Goal: Information Seeking & Learning: Check status

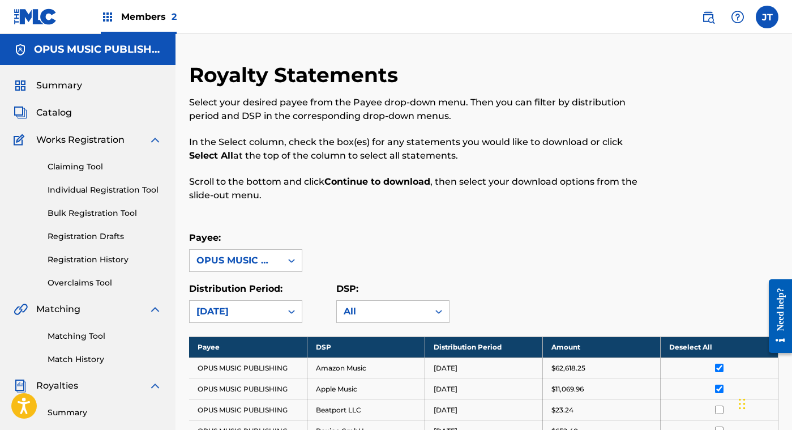
click at [58, 118] on span "Catalog" at bounding box center [54, 113] width 36 height 14
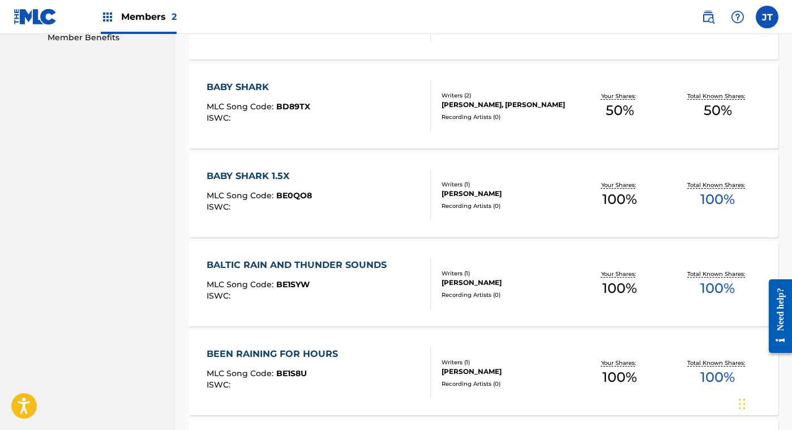
scroll to position [866, 0]
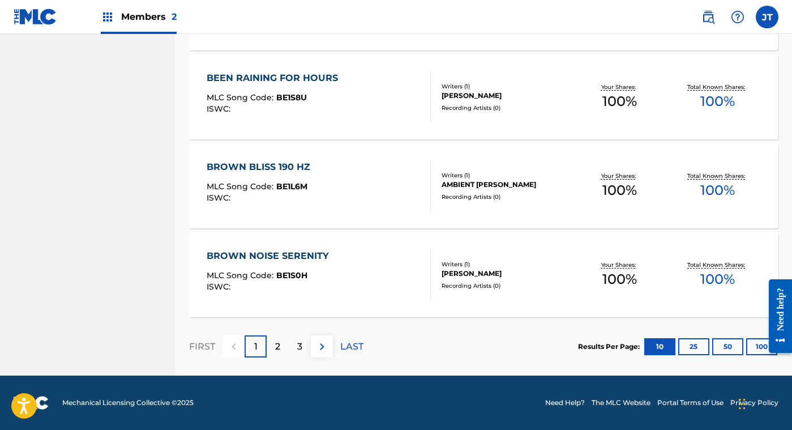
click at [272, 341] on div "2" at bounding box center [278, 346] width 22 height 22
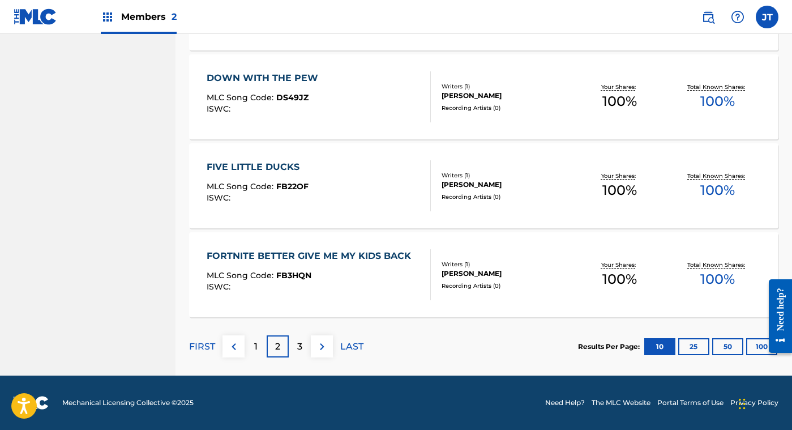
click at [299, 345] on p "3" at bounding box center [299, 347] width 5 height 14
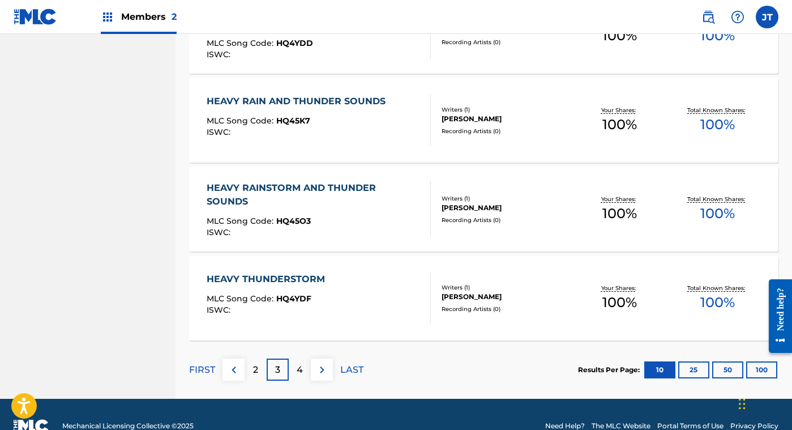
scroll to position [851, 0]
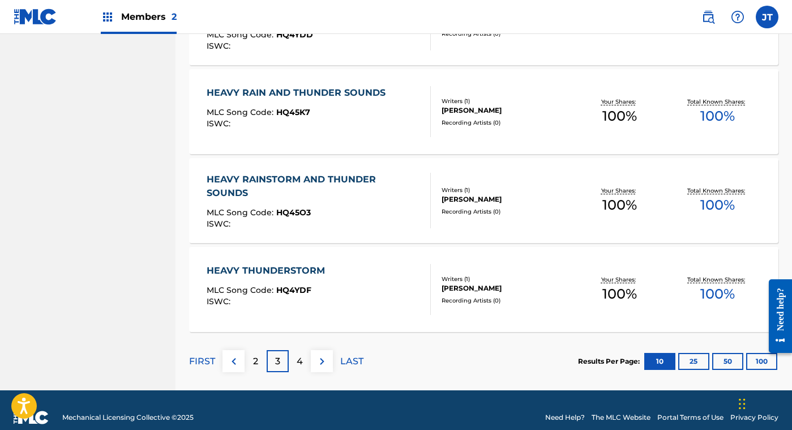
click at [298, 355] on p "4" at bounding box center [300, 361] width 6 height 14
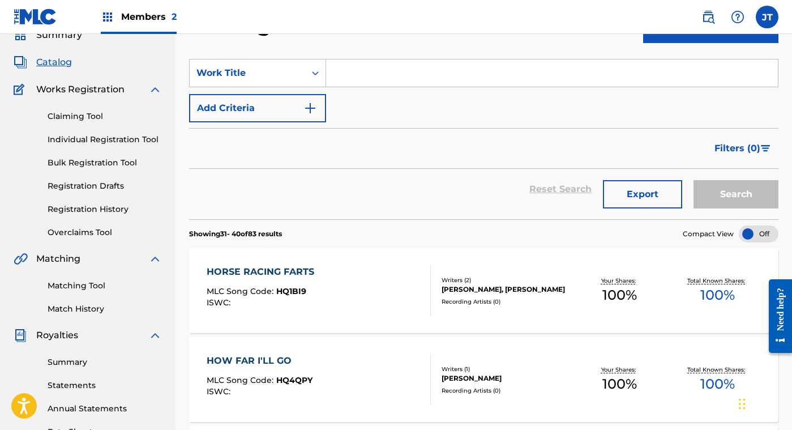
scroll to position [0, 0]
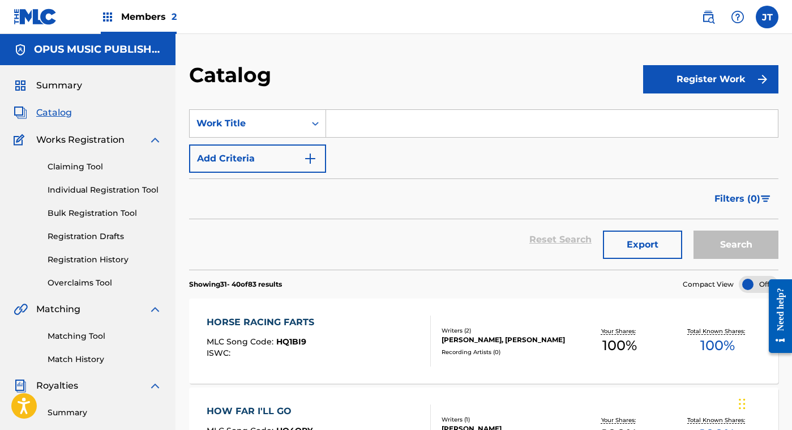
click at [141, 17] on span "Members 2" at bounding box center [148, 16] width 55 height 13
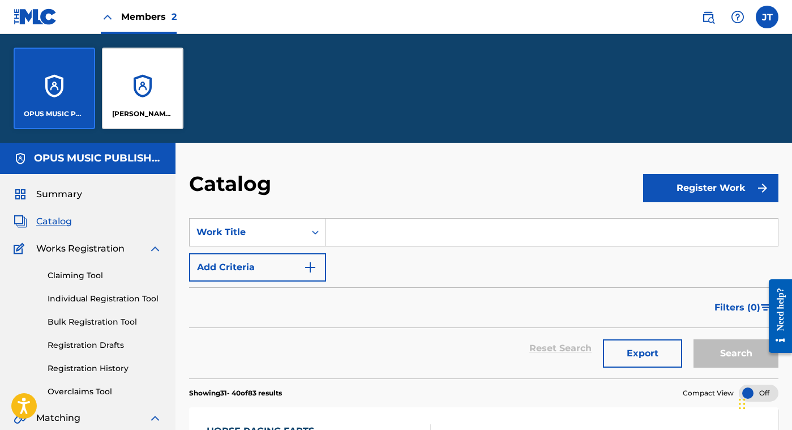
click at [134, 91] on div "TURNER SONG CORP" at bounding box center [142, 88] width 81 height 81
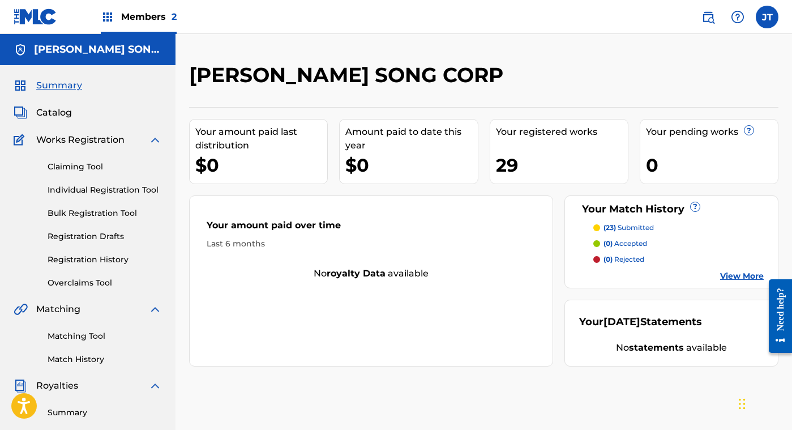
click at [76, 411] on link "Summary" at bounding box center [105, 412] width 114 height 12
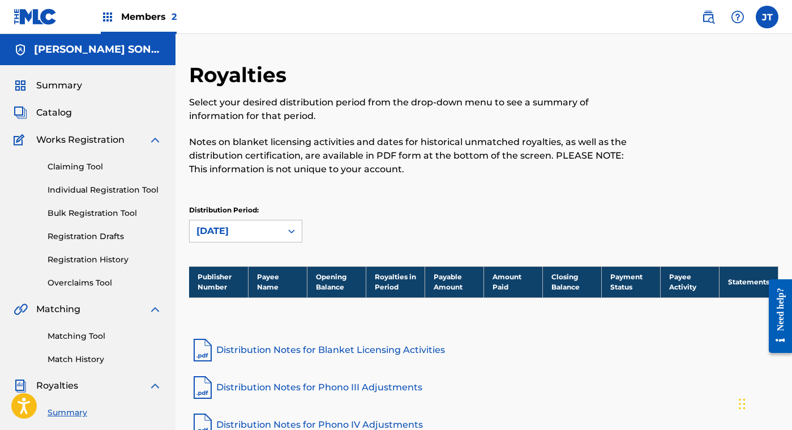
click at [76, 408] on link "Summary" at bounding box center [105, 412] width 114 height 12
click at [147, 12] on span "Members 2" at bounding box center [148, 16] width 55 height 13
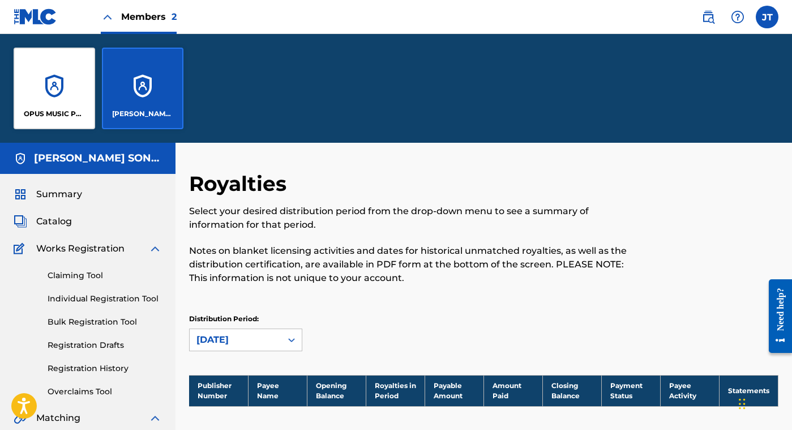
click at [65, 84] on div "OPUS MUSIC PUBLISHING" at bounding box center [54, 88] width 81 height 81
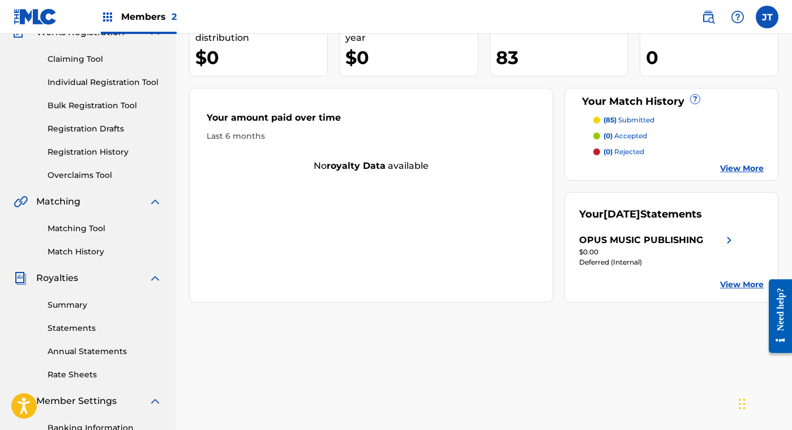
scroll to position [117, 0]
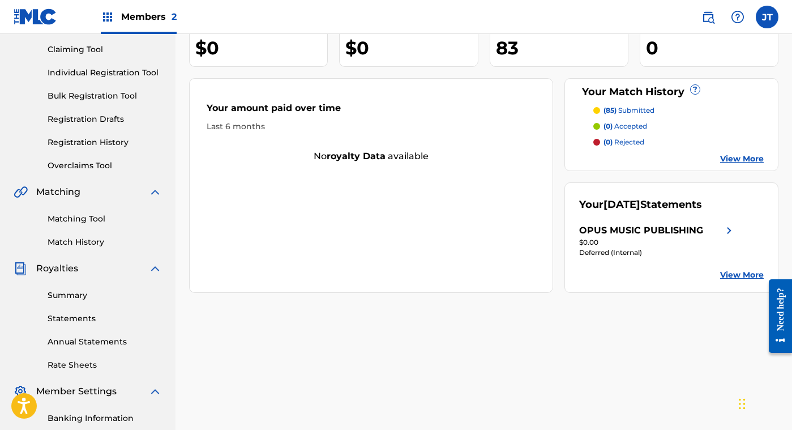
click at [701, 232] on div "OPUS MUSIC PUBLISHING" at bounding box center [641, 231] width 124 height 14
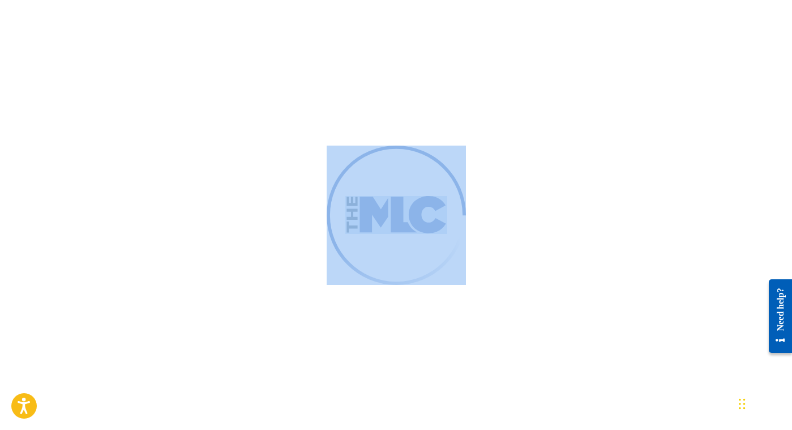
drag, startPoint x: 791, startPoint y: 168, endPoint x: 798, endPoint y: 230, distance: 62.7
click at [791, 230] on html "Accessibility Screen-Reader Guide, Feedback, and Issue Reporting | New window M…" at bounding box center [396, 215] width 792 height 430
click at [771, 220] on div at bounding box center [396, 215] width 792 height 430
drag, startPoint x: 791, startPoint y: 175, endPoint x: 801, endPoint y: 243, distance: 69.2
click at [791, 243] on html "Accessibility Screen-Reader Guide, Feedback, and Issue Reporting | New window M…" at bounding box center [396, 215] width 792 height 430
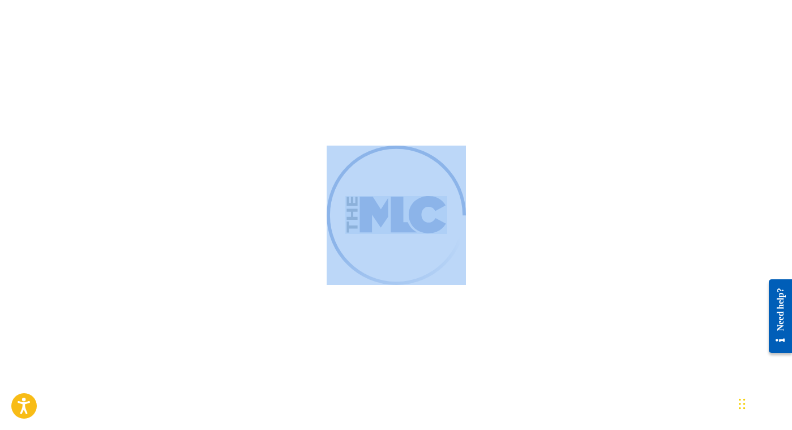
click at [696, 189] on div at bounding box center [396, 215] width 792 height 430
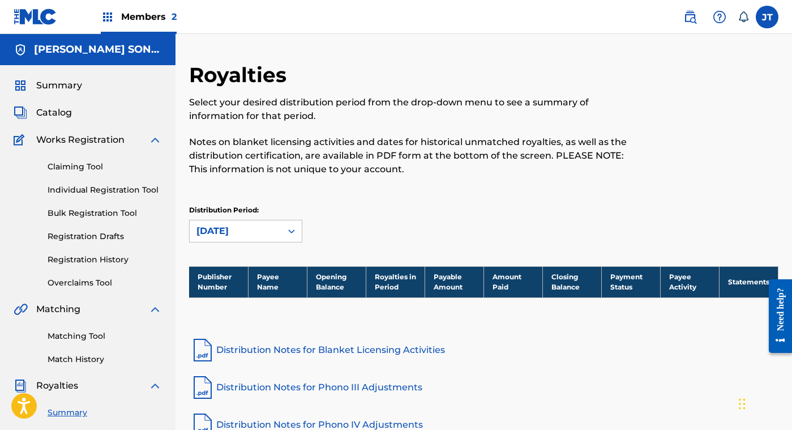
click at [68, 409] on link "Summary" at bounding box center [105, 412] width 114 height 12
click at [143, 22] on span "Members 2" at bounding box center [148, 16] width 55 height 13
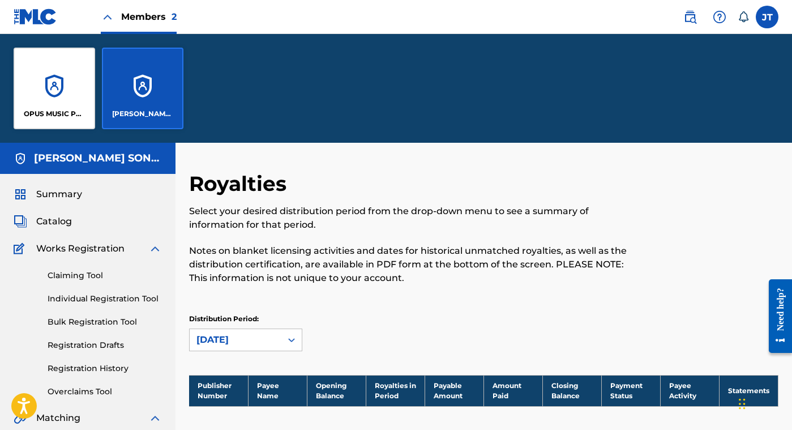
click at [65, 101] on div "OPUS MUSIC PUBLISHING" at bounding box center [54, 88] width 81 height 81
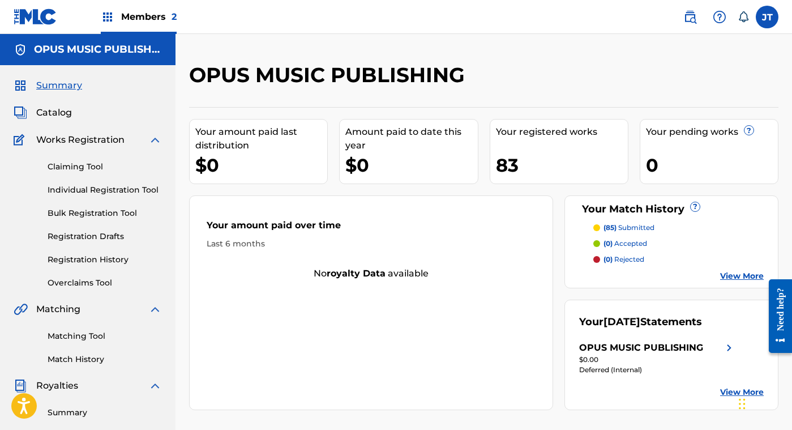
click at [72, 410] on link "Summary" at bounding box center [105, 412] width 114 height 12
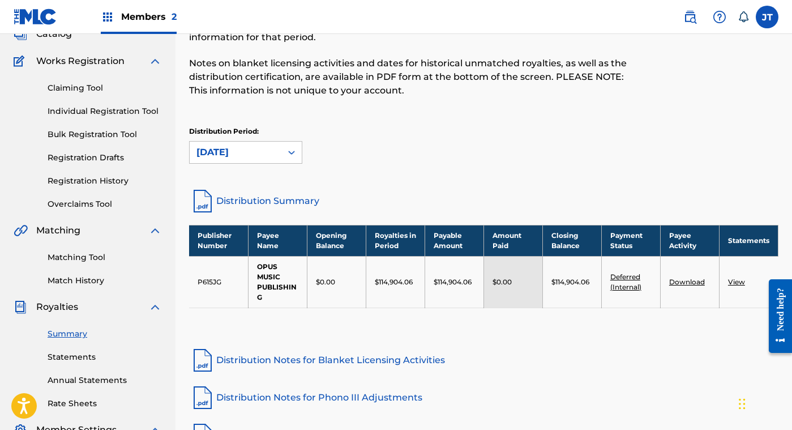
scroll to position [81, 0]
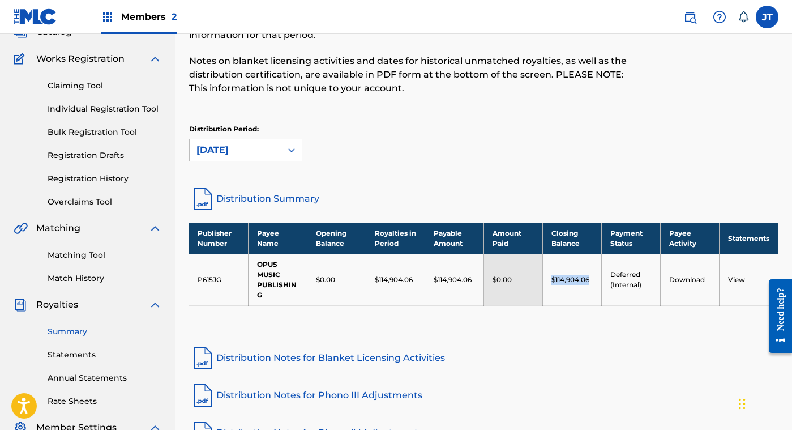
drag, startPoint x: 593, startPoint y: 278, endPoint x: 550, endPoint y: 277, distance: 43.0
click at [550, 277] on td "$114,904.06" at bounding box center [571, 279] width 59 height 51
click at [552, 285] on td "$114,904.06" at bounding box center [571, 279] width 59 height 51
drag, startPoint x: 550, startPoint y: 279, endPoint x: 592, endPoint y: 282, distance: 42.0
click at [592, 282] on td "$114,904.06" at bounding box center [571, 279] width 59 height 51
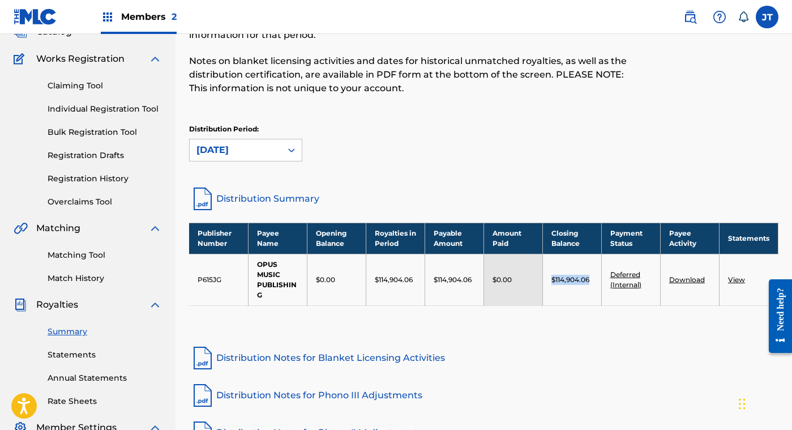
click at [592, 282] on div "$114,904.06" at bounding box center [571, 279] width 41 height 10
click at [589, 280] on p "$114,904.06" at bounding box center [570, 279] width 38 height 10
drag, startPoint x: 589, startPoint y: 280, endPoint x: 549, endPoint y: 277, distance: 39.7
click at [549, 277] on td "$114,904.06" at bounding box center [571, 279] width 59 height 51
click at [550, 273] on td "$114,904.06" at bounding box center [571, 279] width 59 height 51
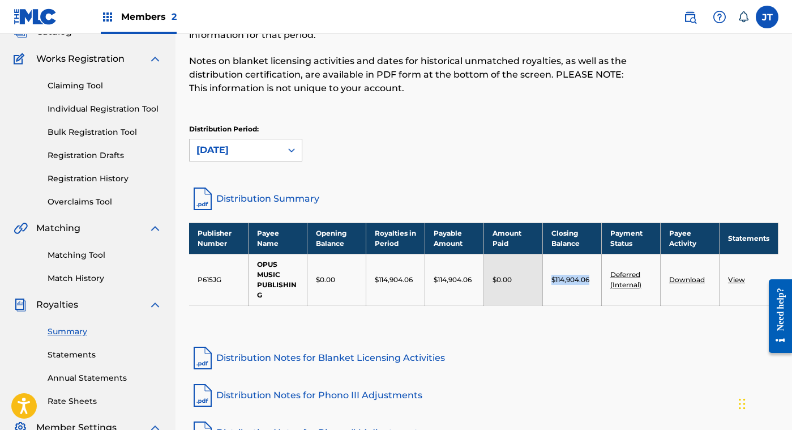
drag, startPoint x: 550, startPoint y: 277, endPoint x: 593, endPoint y: 282, distance: 43.4
click at [593, 282] on td "$114,904.06" at bounding box center [571, 279] width 59 height 51
